Goal: Task Accomplishment & Management: Complete application form

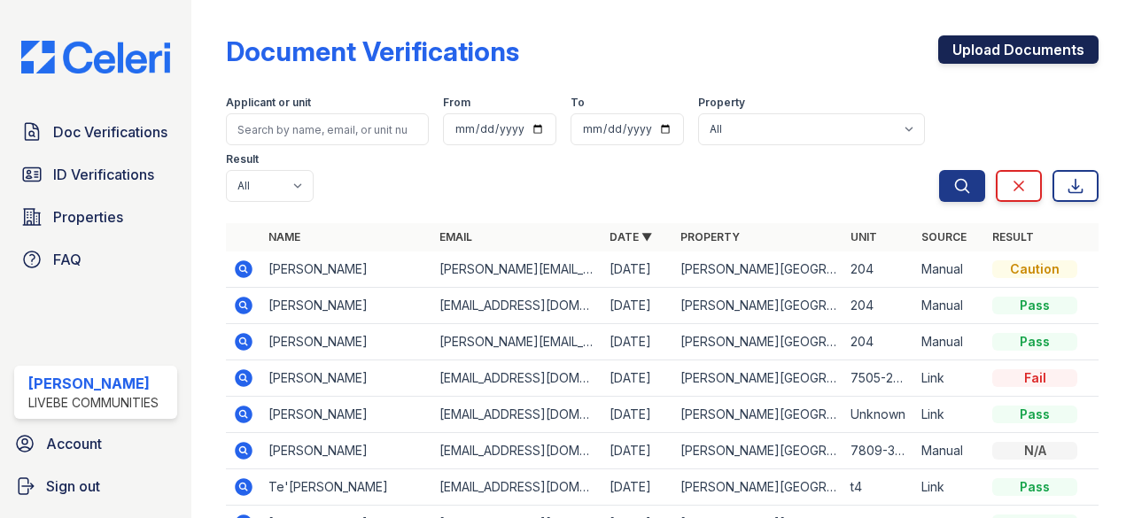
click at [943, 41] on link "Upload Documents" at bounding box center [1018, 49] width 160 height 28
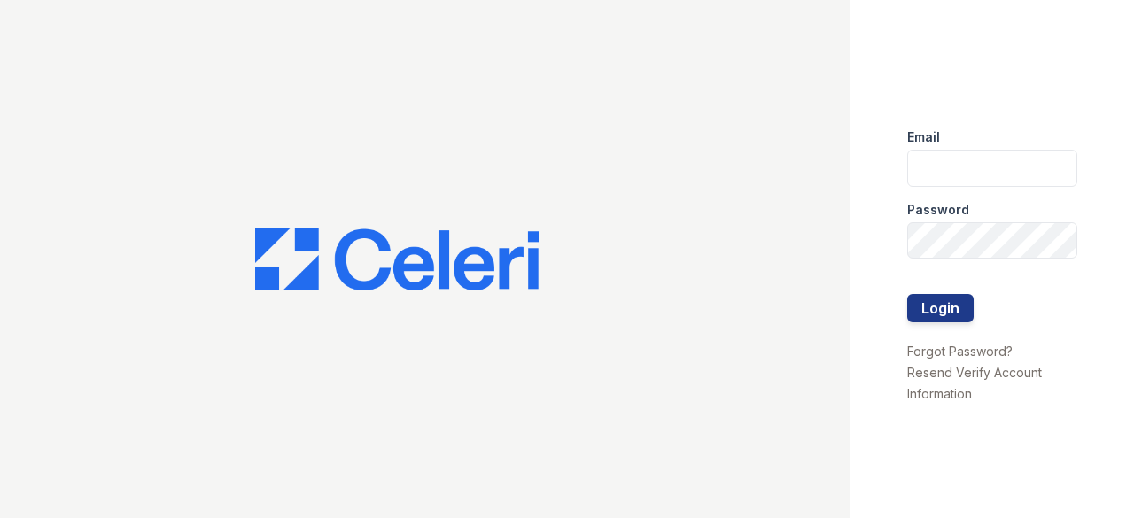
click at [1063, 166] on keeper-lock "Open Keeper Popup" at bounding box center [1056, 168] width 21 height 21
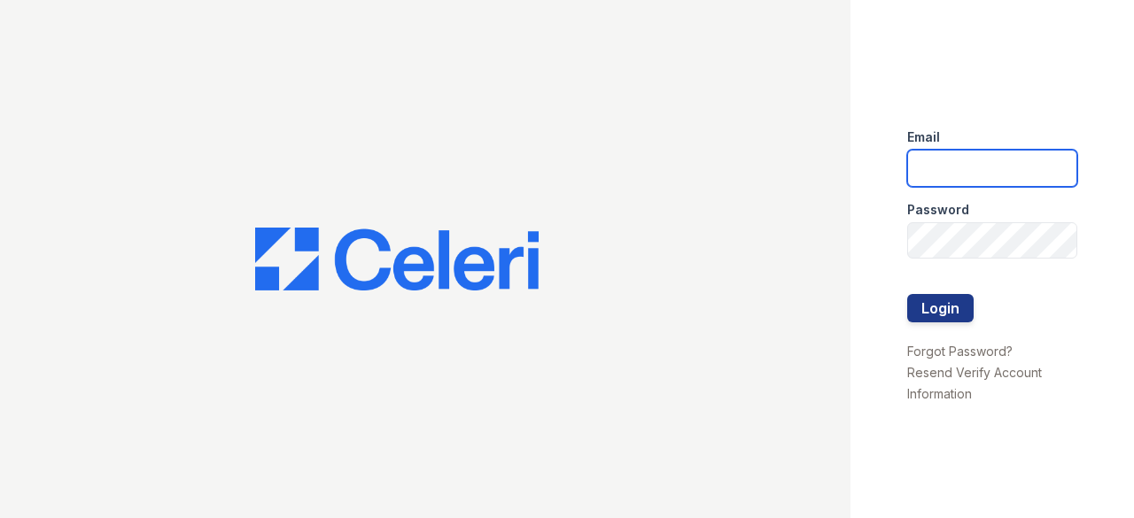
type input "[EMAIL_ADDRESS][DOMAIN_NAME]"
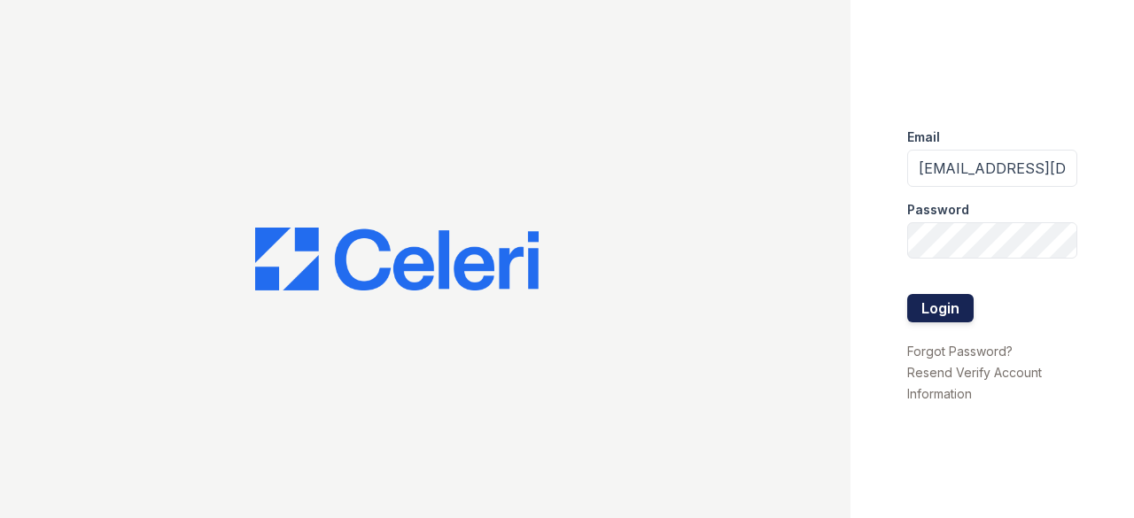
click at [936, 308] on button "Login" at bounding box center [940, 308] width 66 height 28
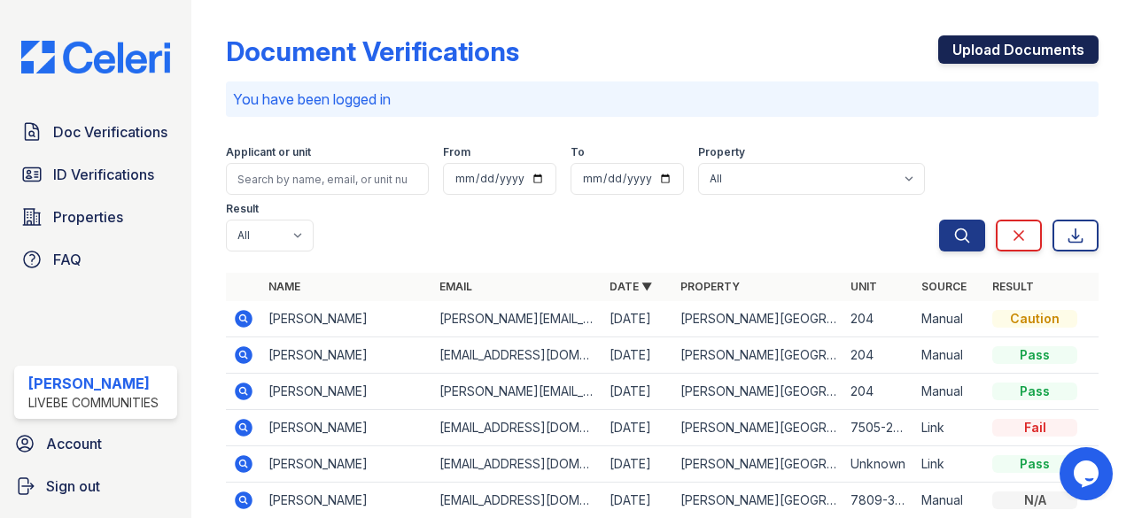
click at [954, 50] on link "Upload Documents" at bounding box center [1018, 49] width 160 height 28
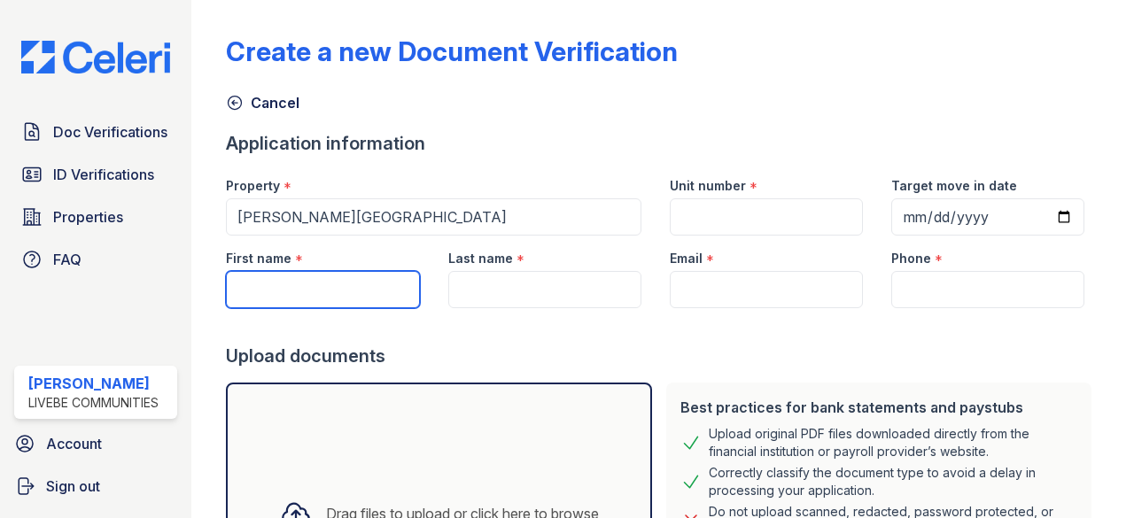
click at [277, 271] on input "First name" at bounding box center [322, 289] width 193 height 37
type input "Clair"
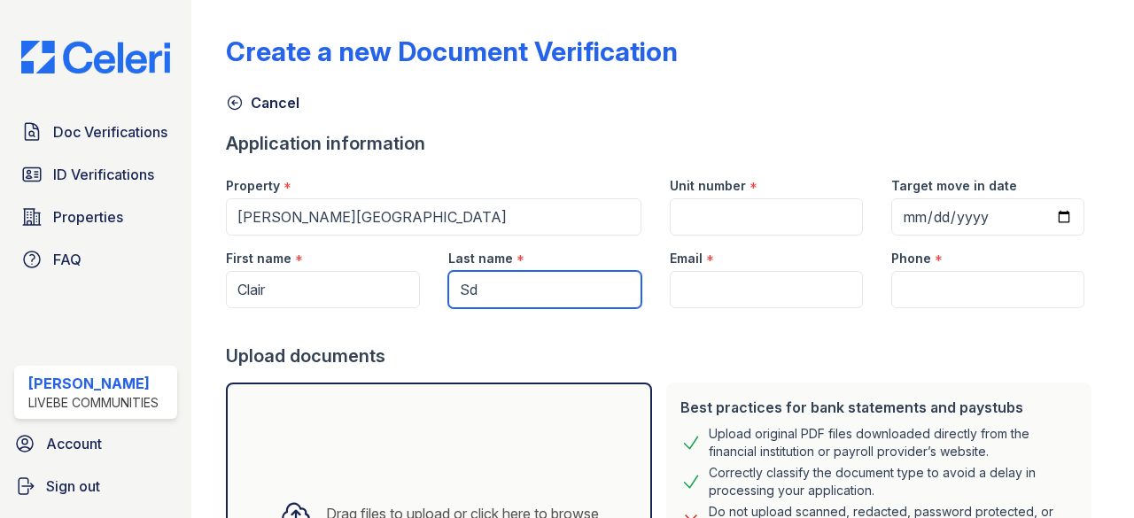
type input "S"
type input "[PERSON_NAME]"
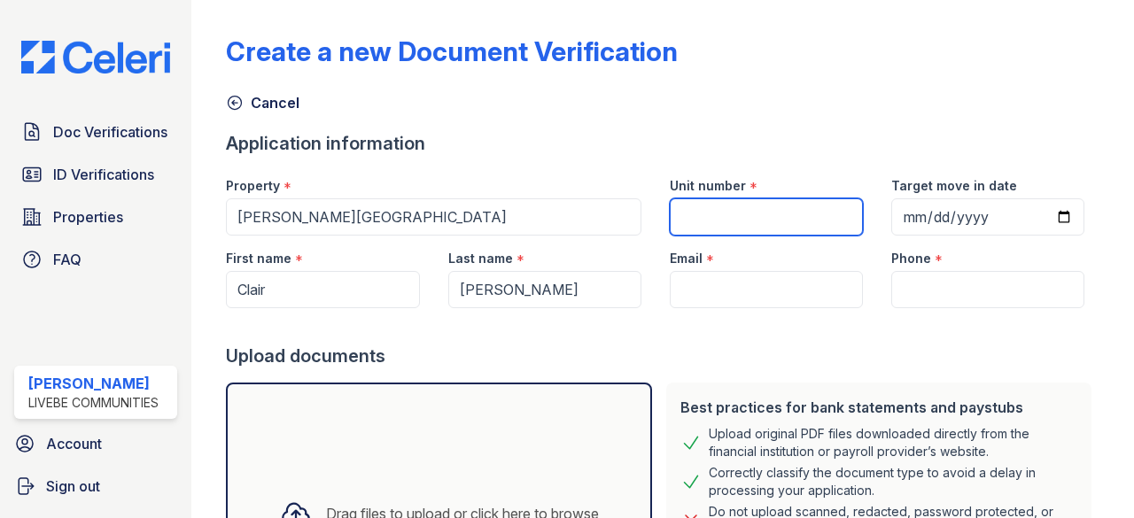
click at [714, 203] on input "Unit number" at bounding box center [766, 217] width 193 height 37
type input "204"
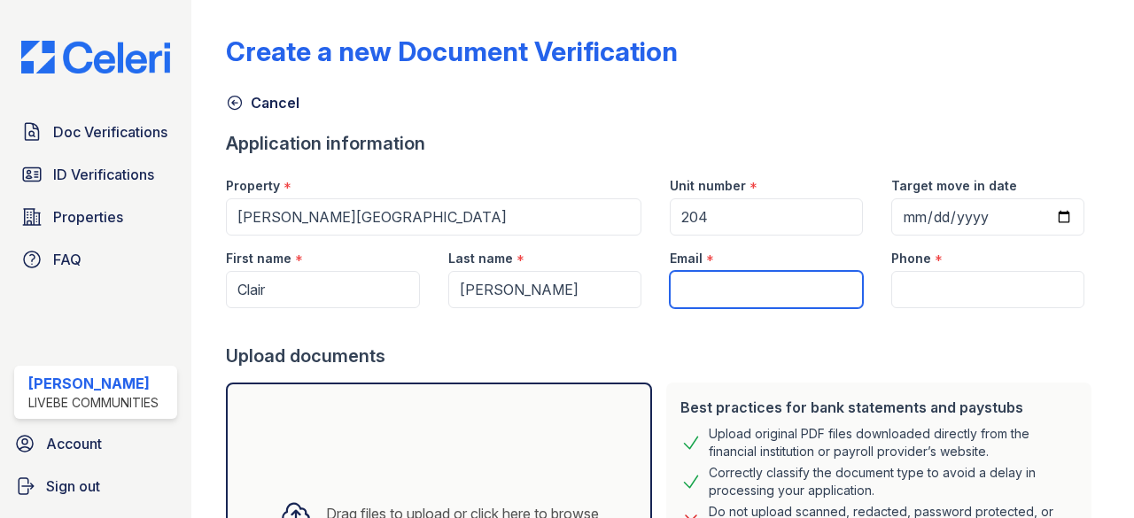
click at [713, 271] on input "Email" at bounding box center [766, 289] width 193 height 37
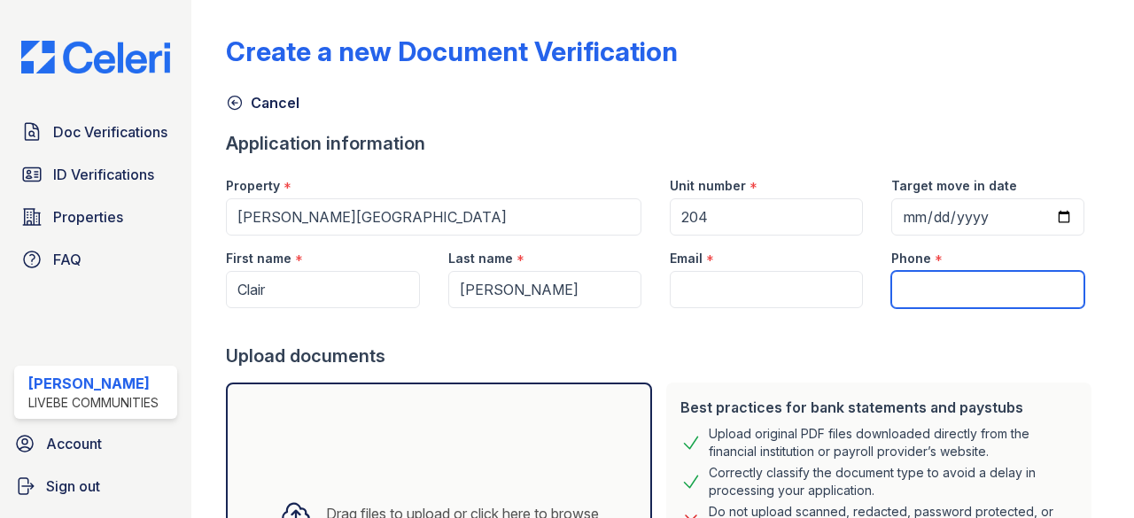
click at [923, 292] on input "Phone" at bounding box center [987, 289] width 193 height 37
paste input "[PHONE_NUMBER]"
type input "[PHONE_NUMBER]"
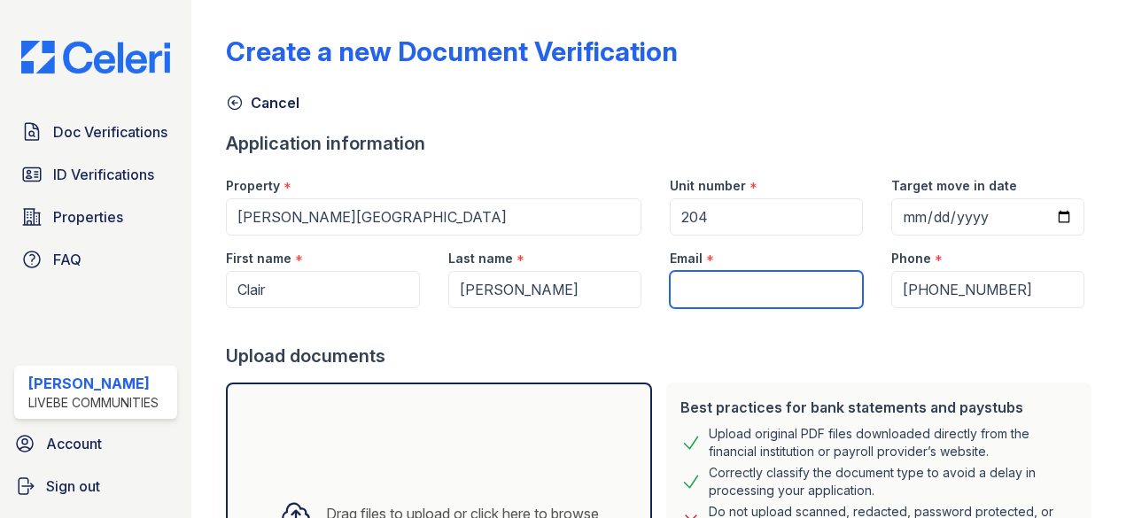
click at [731, 286] on input "Email" at bounding box center [766, 289] width 193 height 37
paste input "[PERSON_NAME][EMAIL_ADDRESS][DOMAIN_NAME]"
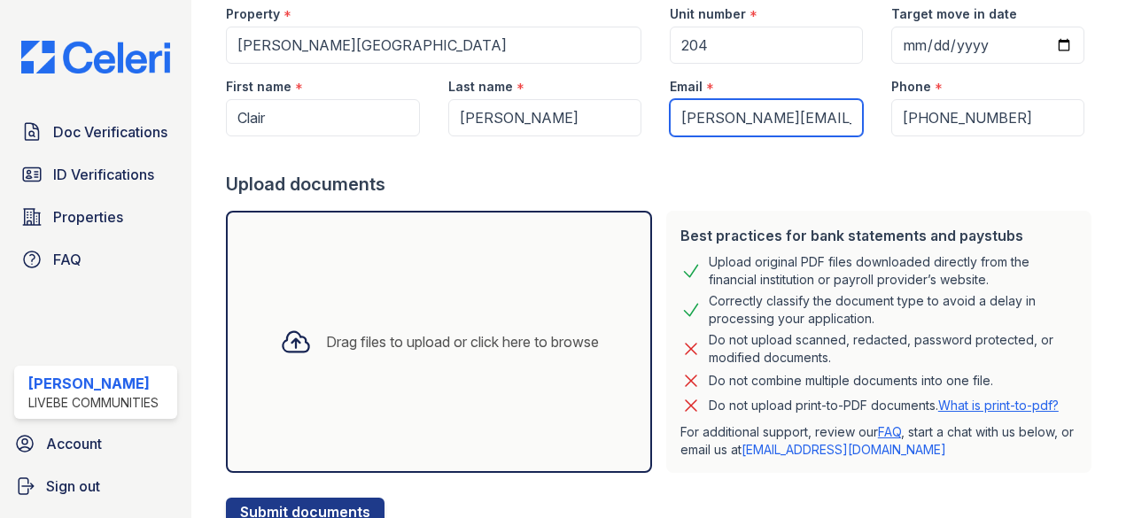
scroll to position [183, 0]
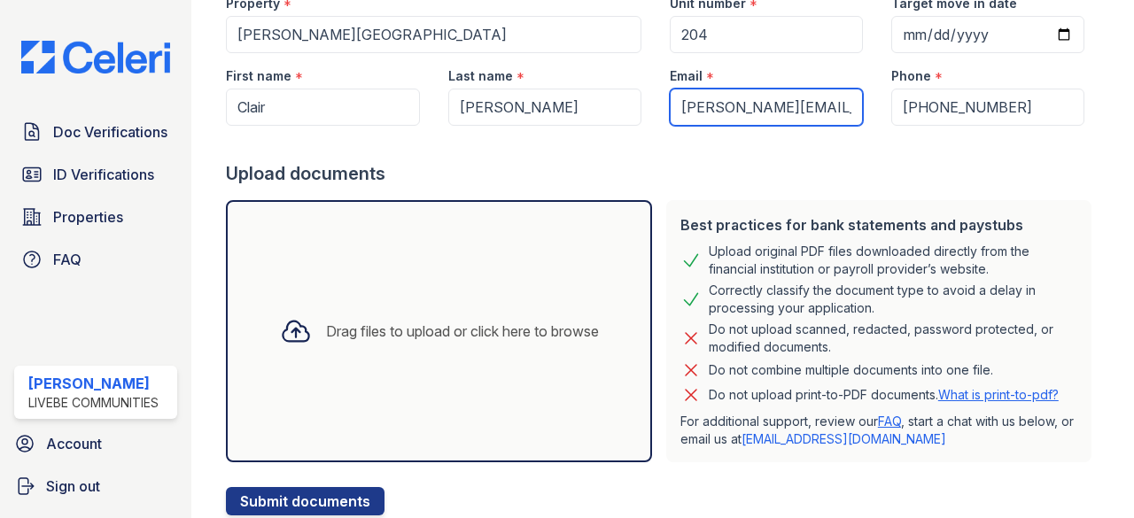
type input "[PERSON_NAME][EMAIL_ADDRESS][DOMAIN_NAME]"
click at [372, 313] on div "Drag files to upload or click here to browse" at bounding box center [439, 331] width 347 height 60
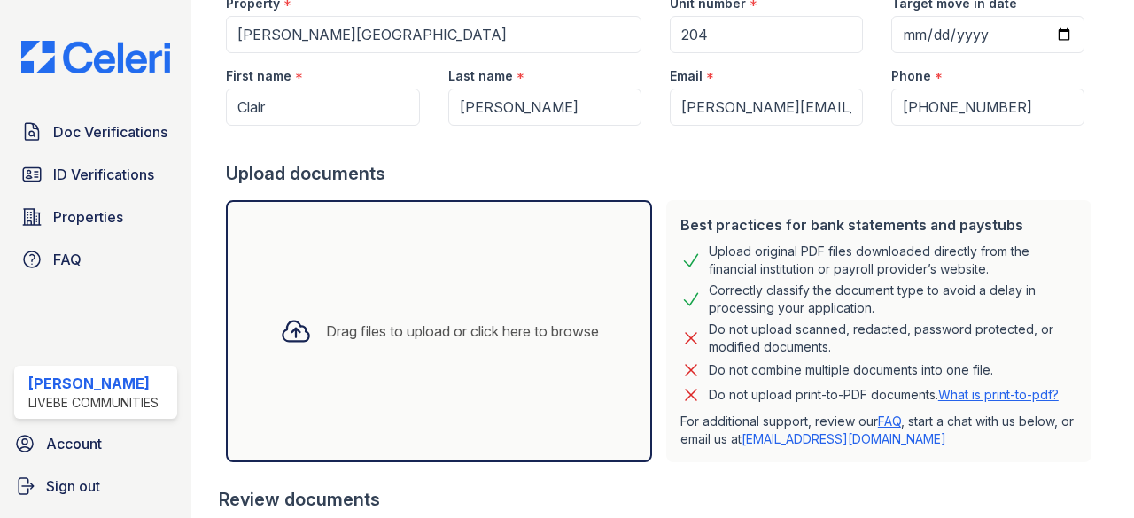
click at [404, 350] on div "Drag files to upload or click here to browse" at bounding box center [439, 331] width 347 height 60
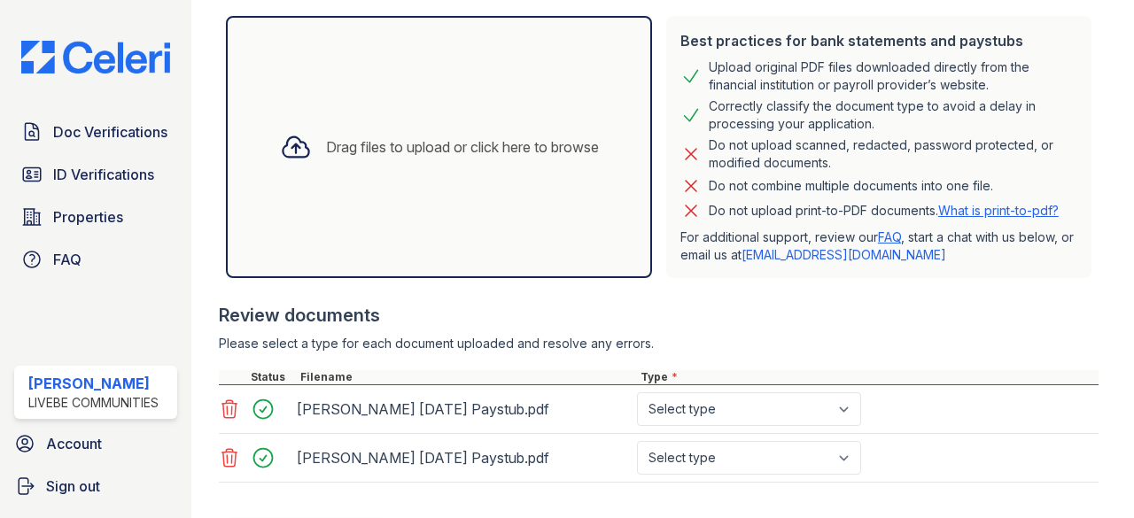
scroll to position [397, 0]
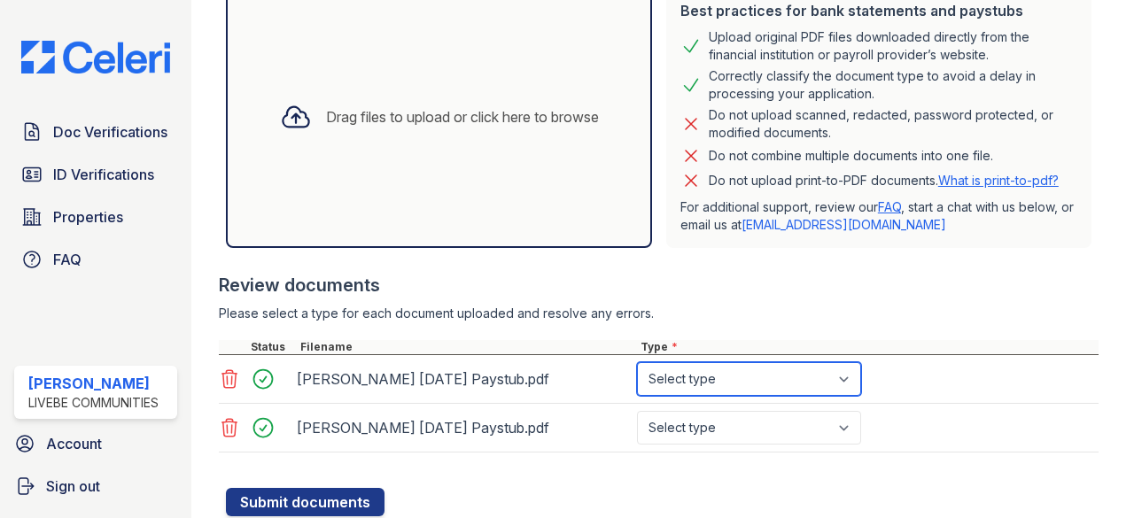
click at [753, 377] on select "Select type Paystub Bank Statement Offer Letter Tax Documents Benefit Award Let…" at bounding box center [749, 379] width 224 height 34
select select "paystub"
click at [637, 362] on select "Select type Paystub Bank Statement Offer Letter Tax Documents Benefit Award Let…" at bounding box center [749, 379] width 224 height 34
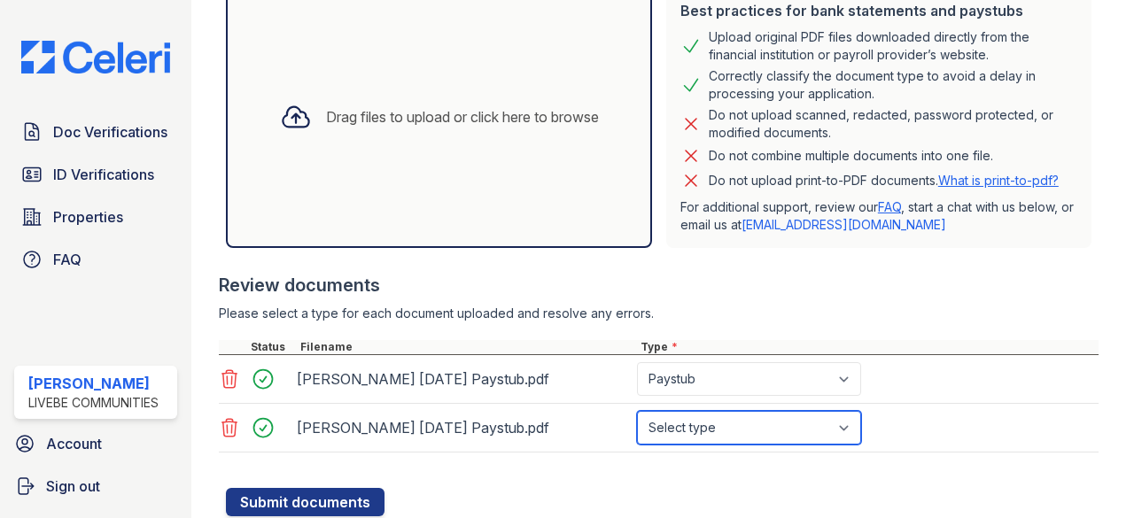
click at [686, 429] on select "Select type Paystub Bank Statement Offer Letter Tax Documents Benefit Award Let…" at bounding box center [749, 428] width 224 height 34
select select "paystub"
click at [637, 411] on select "Select type Paystub Bank Statement Offer Letter Tax Documents Benefit Award Let…" at bounding box center [749, 428] width 224 height 34
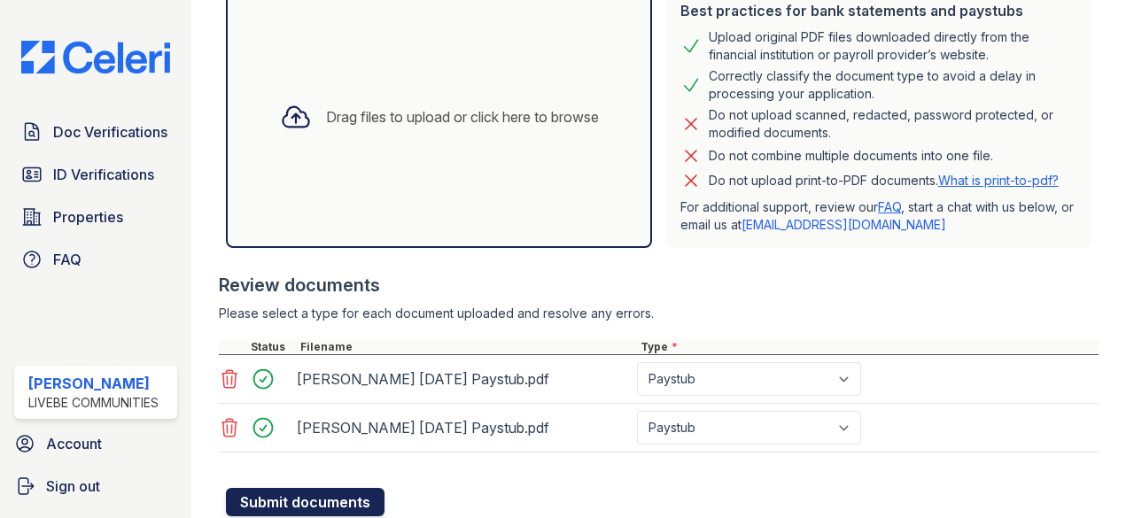
click at [315, 491] on button "Submit documents" at bounding box center [305, 502] width 159 height 28
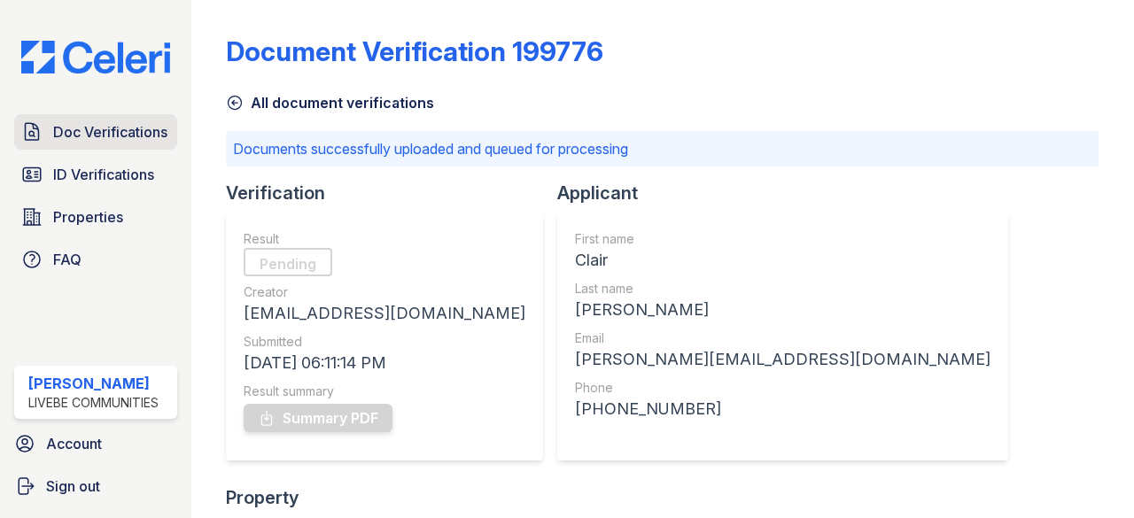
click at [115, 139] on span "Doc Verifications" at bounding box center [110, 131] width 114 height 21
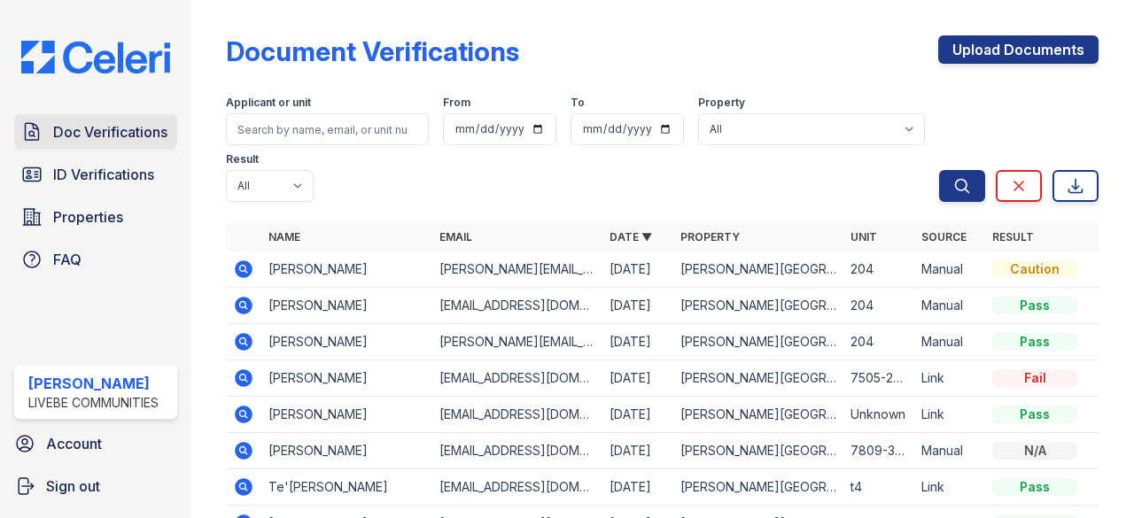
click at [116, 132] on span "Doc Verifications" at bounding box center [110, 131] width 114 height 21
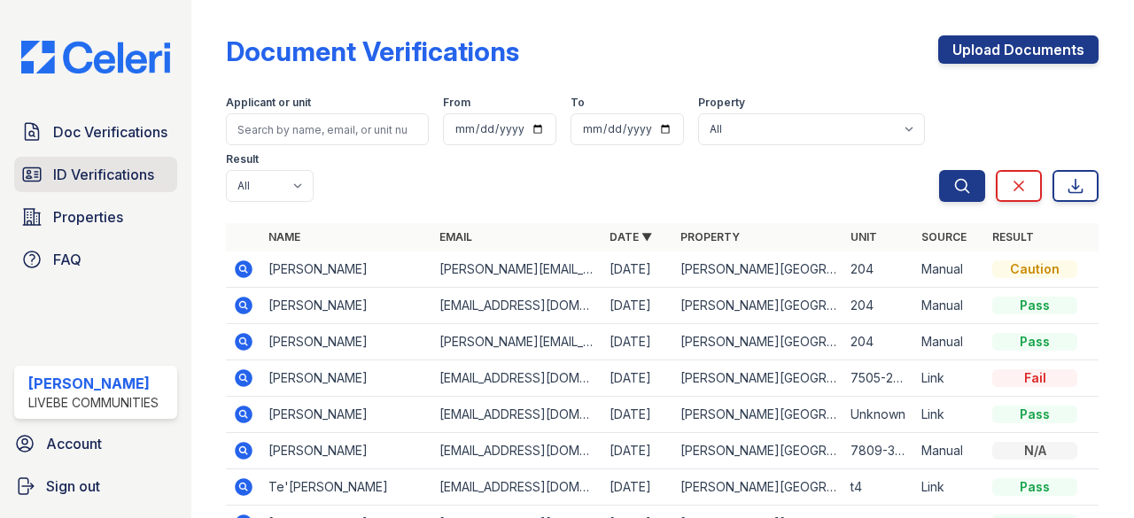
click at [76, 175] on span "ID Verifications" at bounding box center [103, 174] width 101 height 21
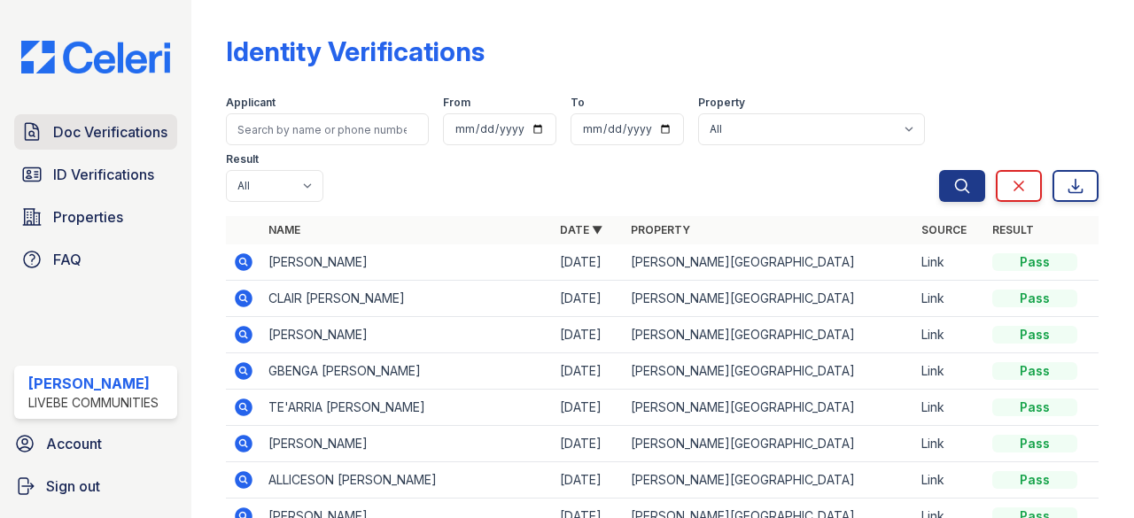
click at [120, 128] on span "Doc Verifications" at bounding box center [110, 131] width 114 height 21
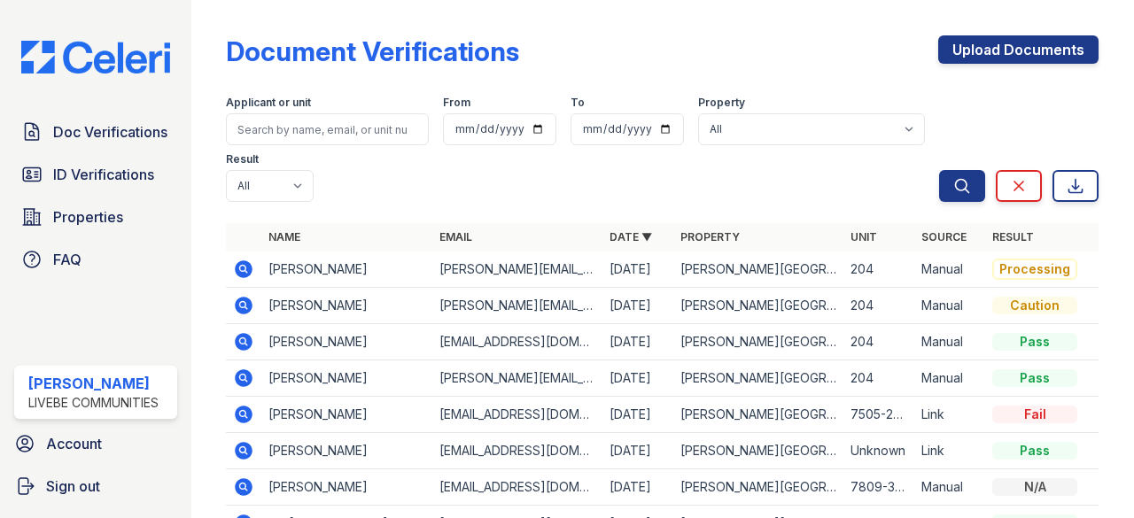
click at [120, 128] on span "Doc Verifications" at bounding box center [110, 131] width 114 height 21
